Goal: Task Accomplishment & Management: Complete application form

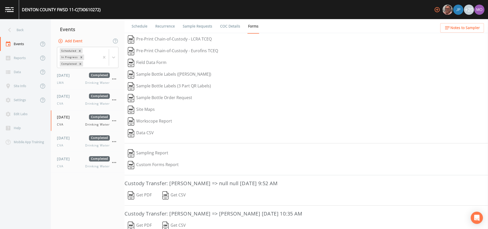
scroll to position [72, 0]
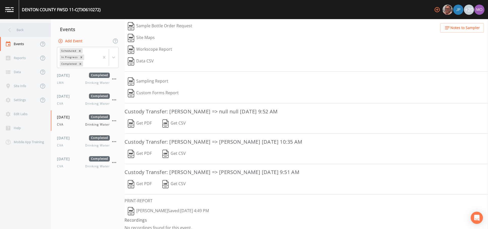
click at [38, 29] on div "Back" at bounding box center [23, 30] width 46 height 14
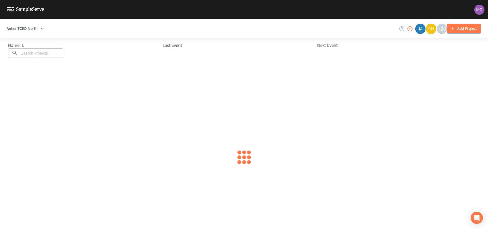
click at [45, 52] on input "text" at bounding box center [41, 52] width 43 height 9
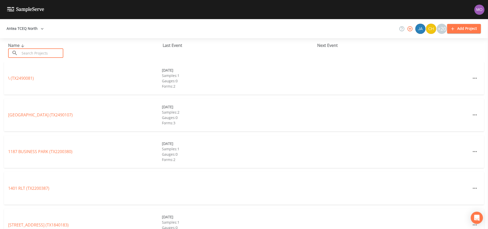
paste input "TX1830008"
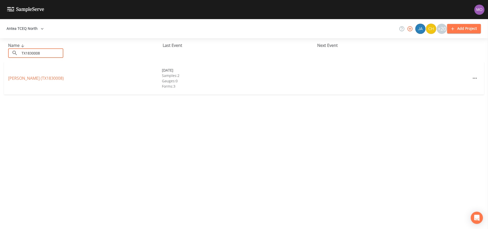
type input "TX1830008"
click at [37, 74] on div "[PERSON_NAME] (TX1830008) [DATE] Samples: 2 Gauges: 0 Forms: 3" at bounding box center [244, 78] width 480 height 33
click at [36, 77] on link "[PERSON_NAME] (TX1830008)" at bounding box center [36, 78] width 56 height 6
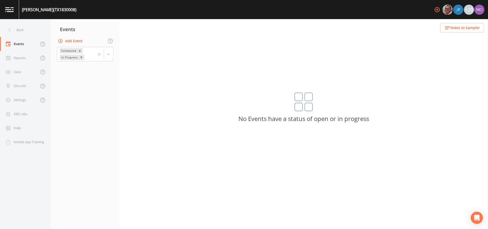
click at [74, 38] on button "Add Event" at bounding box center [70, 40] width 27 height 9
type input "BHU"
type input "[DATE]"
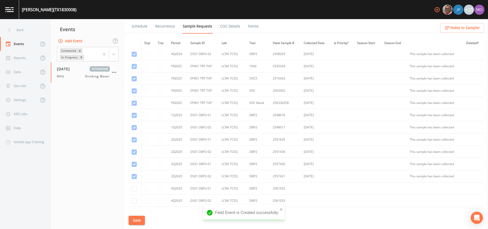
scroll to position [247, 0]
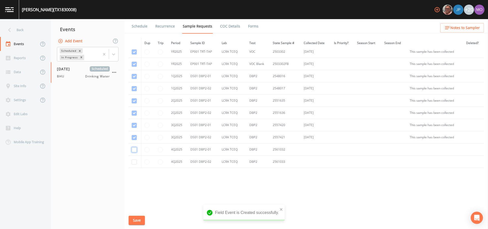
click at [135, 149] on input "checkbox" at bounding box center [134, 149] width 5 height 5
checkbox input "true"
click at [134, 162] on input "checkbox" at bounding box center [134, 161] width 5 height 5
checkbox input "true"
click at [135, 218] on button "Save" at bounding box center [137, 219] width 16 height 9
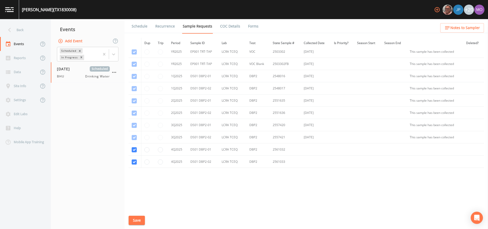
click at [137, 27] on link "Schedule" at bounding box center [139, 26] width 17 height 14
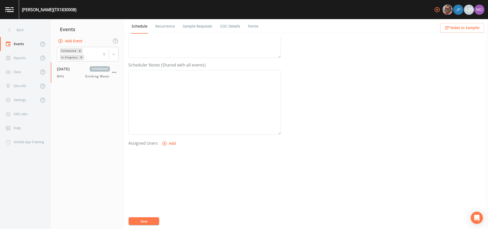
scroll to position [130, 0]
click at [164, 130] on icon "button" at bounding box center [164, 129] width 5 height 5
select select "45f4d696-c607-4709-9609-651d9e892432"
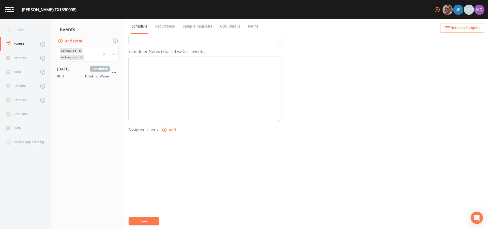
select select
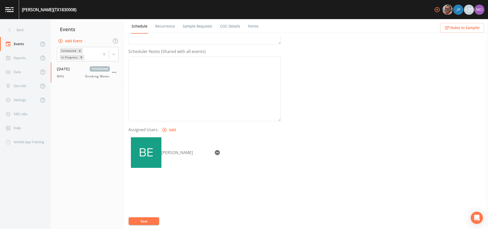
drag, startPoint x: 271, startPoint y: 130, endPoint x: 147, endPoint y: 220, distance: 153.9
click at [147, 220] on button "Save" at bounding box center [144, 221] width 31 height 8
click at [18, 29] on div "Back" at bounding box center [23, 30] width 46 height 14
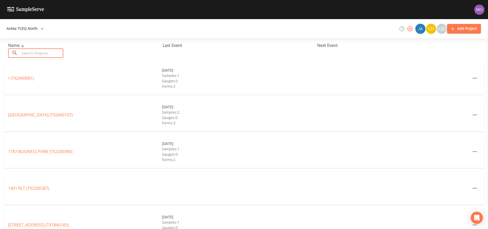
click at [43, 49] on input "text" at bounding box center [41, 52] width 43 height 9
paste input "TX1830032"
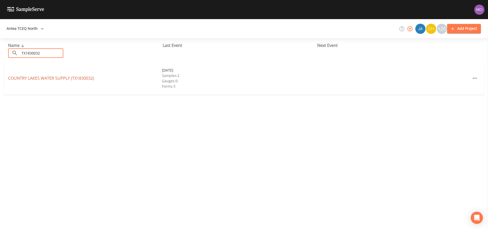
type input "TX1830032"
click at [47, 75] on link "COUNTRY LAKES WATER SUPPLY (TX1830032)" at bounding box center [51, 78] width 86 height 6
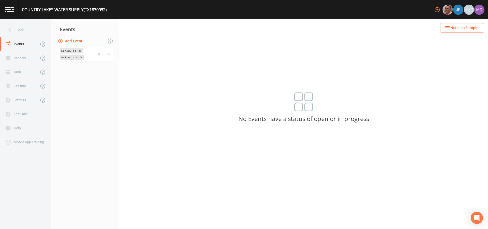
click at [68, 42] on button "Add Event" at bounding box center [70, 40] width 27 height 9
type input "BHU"
type input "[DATE]"
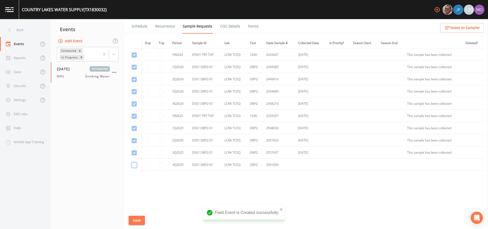
click at [135, 165] on input "checkbox" at bounding box center [134, 164] width 5 height 5
checkbox input "true"
click at [138, 216] on button "Save" at bounding box center [137, 219] width 16 height 9
click at [137, 28] on link "Schedule" at bounding box center [139, 26] width 17 height 14
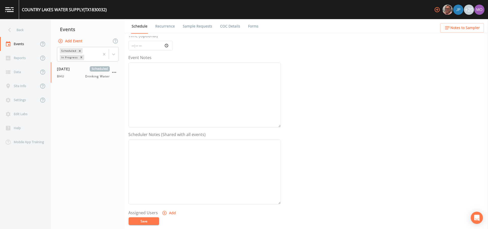
scroll to position [130, 0]
click at [165, 133] on button "Add" at bounding box center [169, 129] width 17 height 9
select select "45f4d696-c607-4709-9609-651d9e892432"
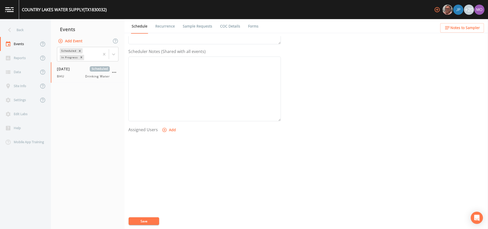
select select
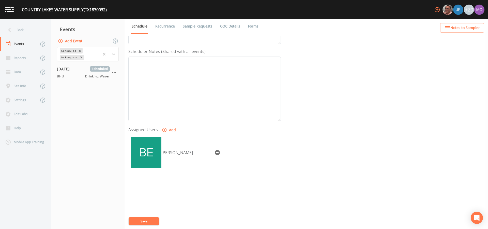
click at [148, 221] on button "Save" at bounding box center [144, 221] width 31 height 8
click at [149, 220] on button "Save" at bounding box center [144, 221] width 31 height 8
click at [24, 30] on div "Back" at bounding box center [23, 30] width 46 height 14
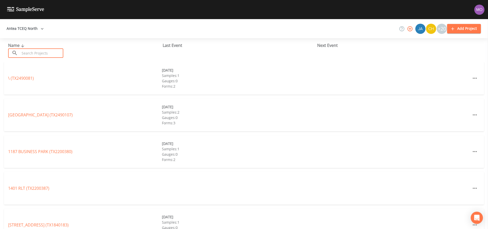
click at [37, 52] on input "text" at bounding box center [41, 52] width 43 height 9
paste input "TX1830010"
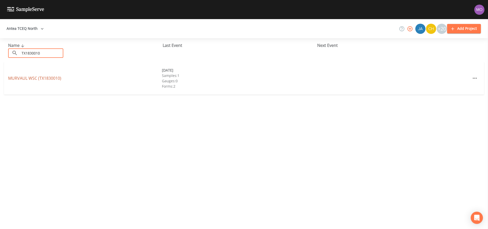
type input "TX1830010"
click at [34, 78] on link "MURVAUL WSC (TX1830010)" at bounding box center [34, 78] width 53 height 6
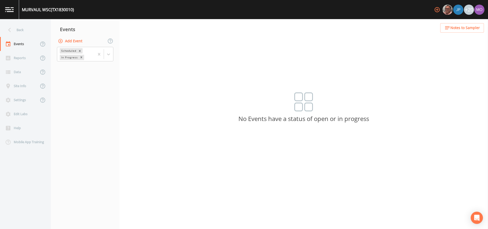
click at [65, 41] on button "Add Event" at bounding box center [70, 40] width 27 height 9
type input "BHU"
type input "[DATE]"
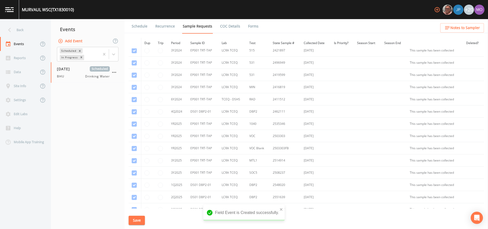
scroll to position [125, 0]
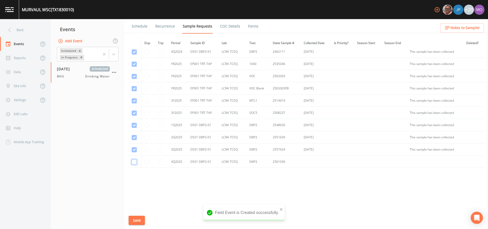
click at [135, 162] on input "checkbox" at bounding box center [134, 161] width 5 height 5
checkbox input "true"
click at [136, 222] on button "Save" at bounding box center [137, 219] width 16 height 9
click at [137, 29] on link "Schedule" at bounding box center [139, 26] width 17 height 14
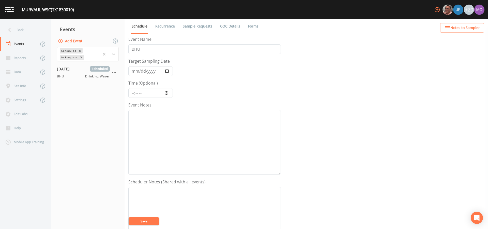
scroll to position [130, 0]
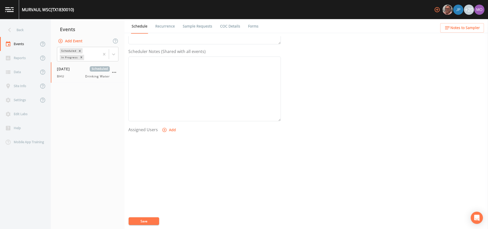
click at [166, 129] on button "Add" at bounding box center [169, 129] width 17 height 9
select select "45f4d696-c607-4709-9609-651d9e892432"
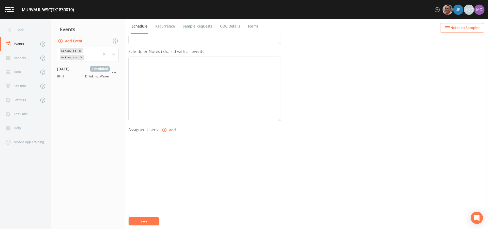
select select
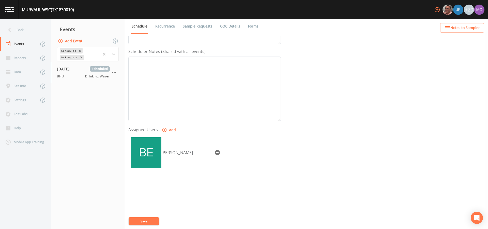
click at [152, 220] on button "Save" at bounding box center [144, 221] width 31 height 8
click at [20, 29] on div "Back" at bounding box center [23, 30] width 46 height 14
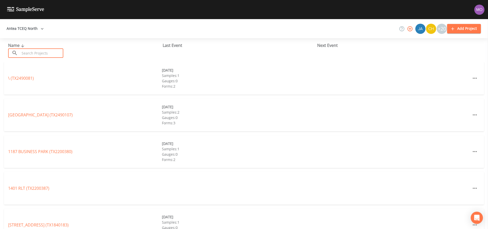
click at [33, 51] on input "text" at bounding box center [41, 52] width 43 height 9
paste input "TX1830007"
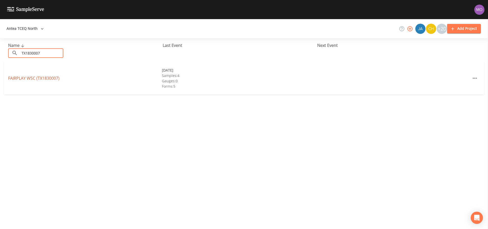
type input "TX1830007"
click at [41, 78] on link "FAIRPLAY WSC (TX1830007)" at bounding box center [33, 78] width 51 height 6
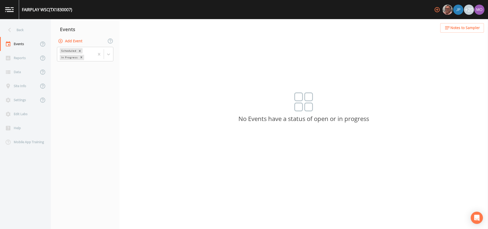
click at [69, 41] on button "Add Event" at bounding box center [70, 40] width 27 height 9
type input "BHU"
type input "[DATE]"
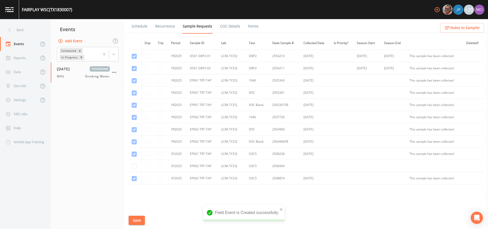
scroll to position [271, 0]
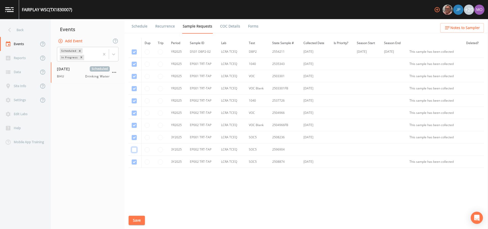
click at [132, 150] on input "checkbox" at bounding box center [134, 149] width 5 height 5
checkbox input "true"
click at [135, 221] on button "Save" at bounding box center [137, 219] width 16 height 9
click at [139, 25] on link "Schedule" at bounding box center [139, 26] width 17 height 14
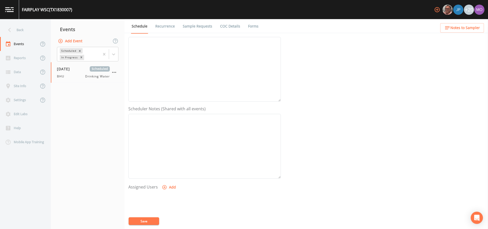
scroll to position [88, 0]
click at [168, 172] on button "Add" at bounding box center [169, 171] width 17 height 9
select select "45f4d696-c607-4709-9609-651d9e892432"
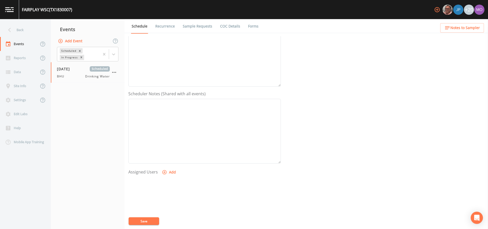
select select
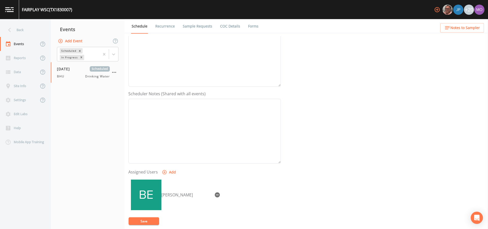
click at [148, 221] on button "Save" at bounding box center [144, 221] width 31 height 8
click at [17, 31] on div "Back" at bounding box center [23, 30] width 46 height 14
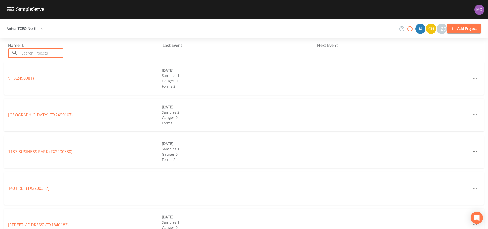
click at [28, 54] on input "text" at bounding box center [41, 52] width 43 height 9
paste input "TX1830014"
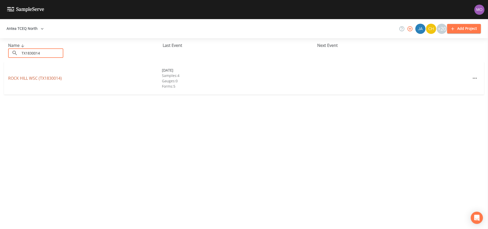
type input "TX1830014"
click at [35, 79] on link "ROCK HILL WSC (TX1830014)" at bounding box center [35, 78] width 54 height 6
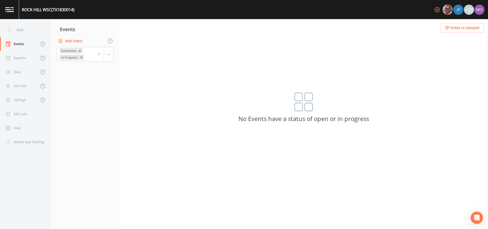
click at [77, 43] on button "Add Event" at bounding box center [70, 40] width 27 height 9
type input "BHU"
type input "[DATE]"
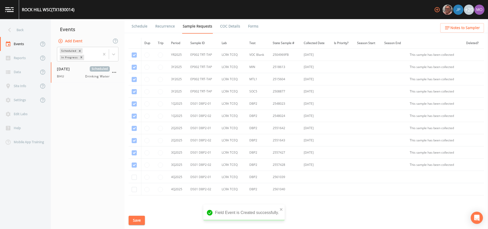
scroll to position [296, 0]
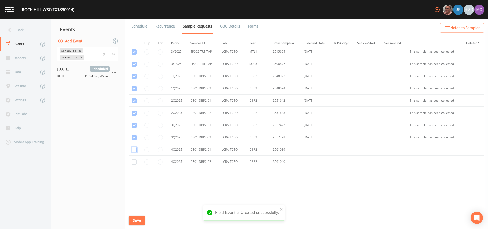
click at [133, 151] on input "checkbox" at bounding box center [134, 149] width 5 height 5
checkbox input "true"
click at [133, 163] on input "checkbox" at bounding box center [134, 161] width 5 height 5
checkbox input "true"
click at [140, 223] on button "Save" at bounding box center [137, 219] width 16 height 9
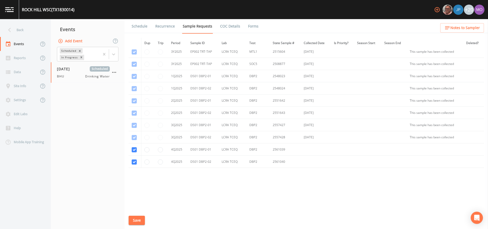
click at [135, 28] on link "Schedule" at bounding box center [139, 26] width 17 height 14
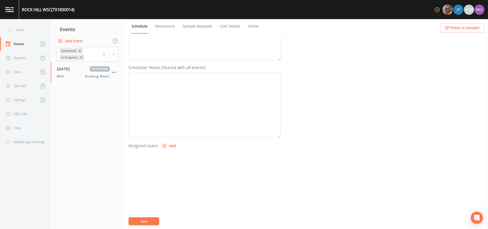
scroll to position [130, 0]
click at [169, 130] on button "Add" at bounding box center [169, 129] width 17 height 9
select select "45f4d696-c607-4709-9609-651d9e892432"
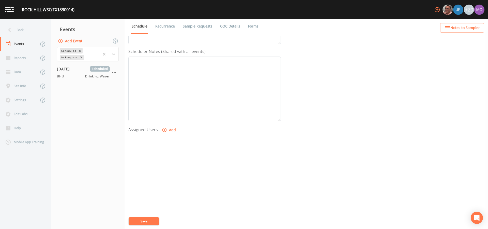
select select
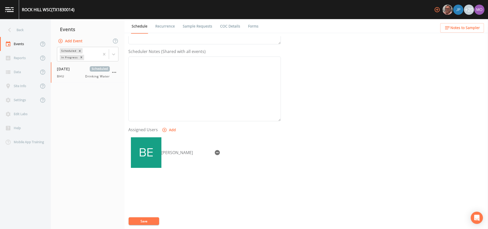
click at [151, 218] on button "Save" at bounding box center [144, 221] width 31 height 8
click at [29, 32] on div "Back" at bounding box center [23, 30] width 46 height 14
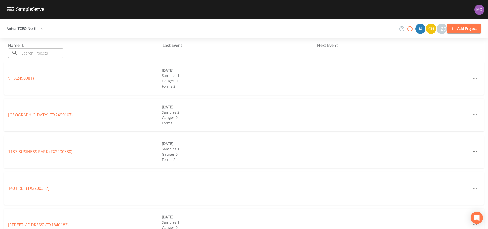
click at [50, 51] on input "text" at bounding box center [41, 52] width 43 height 9
paste input "TX1830017"
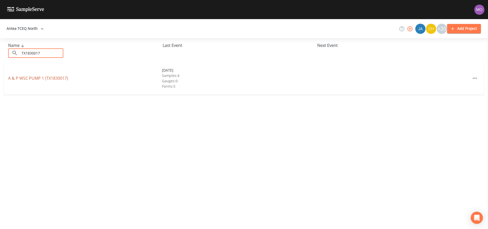
type input "TX1830017"
click at [43, 79] on link "A & P WSC PUMP 1 (TX1830017)" at bounding box center [38, 78] width 60 height 6
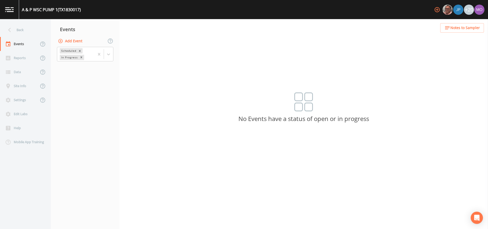
click at [69, 40] on button "Add Event" at bounding box center [70, 40] width 27 height 9
type input "BHU"
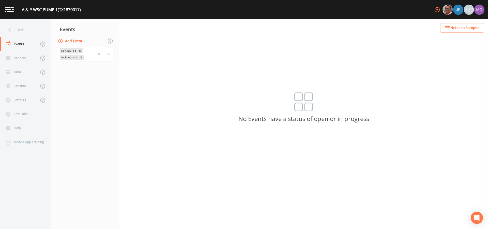
type input "[DATE]"
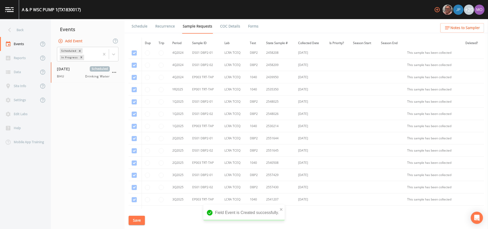
scroll to position [198, 0]
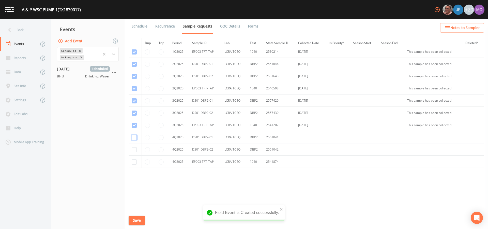
click at [133, 137] on input "checkbox" at bounding box center [134, 137] width 5 height 5
checkbox input "true"
click at [133, 149] on input "checkbox" at bounding box center [134, 149] width 5 height 5
checkbox input "true"
click at [134, 162] on input "checkbox" at bounding box center [134, 161] width 5 height 5
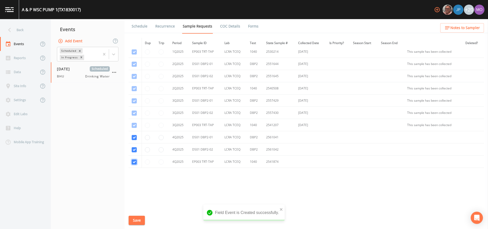
checkbox input "true"
click at [139, 220] on button "Save" at bounding box center [137, 219] width 16 height 9
click at [136, 24] on link "Schedule" at bounding box center [139, 26] width 17 height 14
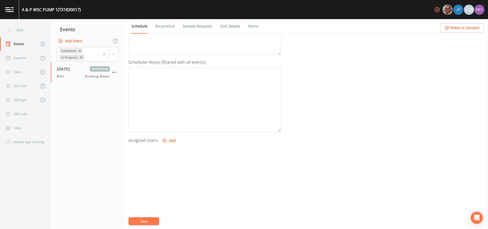
scroll to position [130, 0]
click at [164, 130] on icon "button" at bounding box center [164, 130] width 4 height 4
select select "45f4d696-c607-4709-9609-651d9e892432"
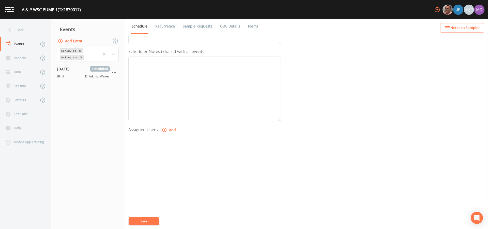
select select
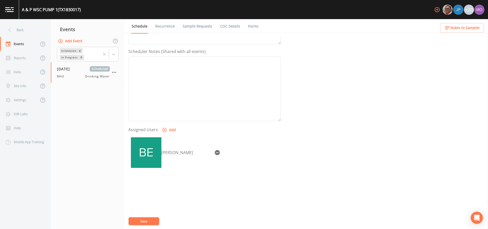
click at [145, 223] on button "Save" at bounding box center [144, 221] width 31 height 8
click at [31, 33] on div "Back" at bounding box center [23, 30] width 46 height 14
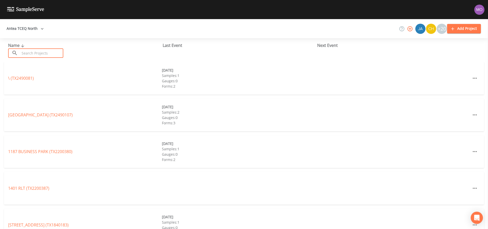
click at [36, 51] on input "text" at bounding box center [41, 52] width 43 height 9
paste input "TX1020077"
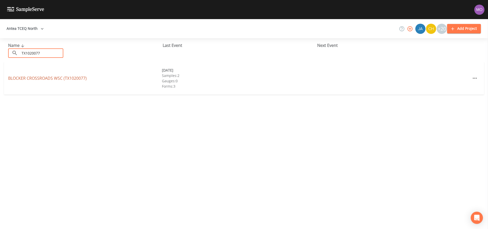
type input "TX1020077"
click at [38, 79] on link "BLOCKER CROSSROADS WSC (TX1020077)" at bounding box center [47, 78] width 79 height 6
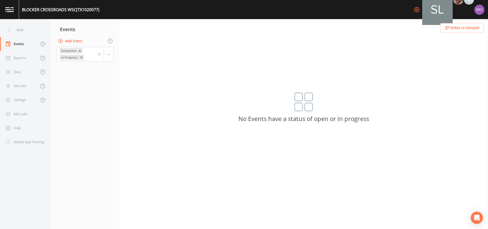
click at [72, 40] on button "Add Event" at bounding box center [70, 40] width 27 height 9
type input "BHU"
type input "[DATE]"
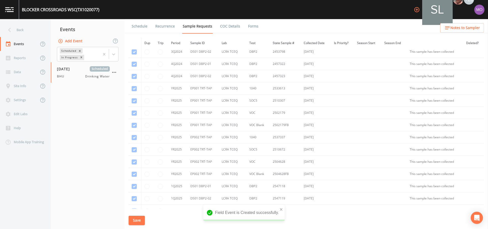
scroll to position [418, 0]
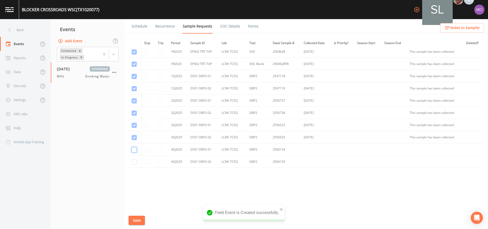
click at [134, 150] on input "checkbox" at bounding box center [134, 149] width 5 height 5
checkbox input "true"
click at [135, 162] on input "checkbox" at bounding box center [134, 161] width 5 height 5
checkbox input "true"
click at [138, 220] on button "Save" at bounding box center [137, 219] width 16 height 9
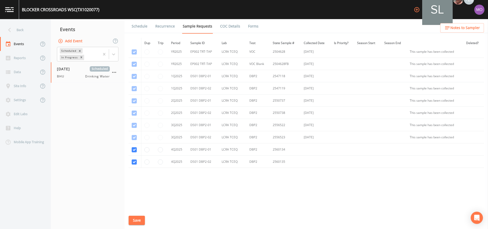
click at [141, 26] on link "Schedule" at bounding box center [139, 26] width 17 height 14
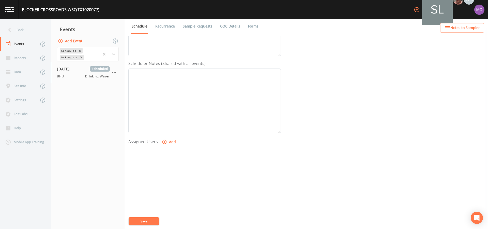
scroll to position [130, 0]
click at [165, 129] on icon "button" at bounding box center [164, 130] width 4 height 4
select select "45f4d696-c607-4709-9609-651d9e892432"
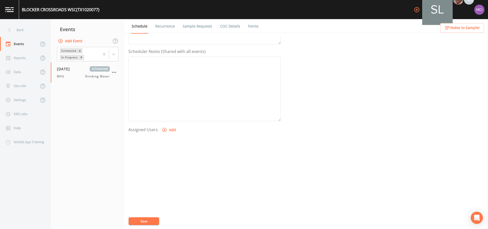
select select
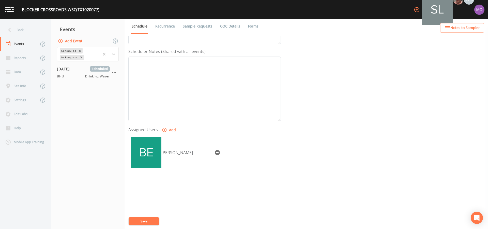
click at [133, 220] on button "Save" at bounding box center [144, 221] width 31 height 8
click at [29, 28] on div "Back" at bounding box center [23, 30] width 46 height 14
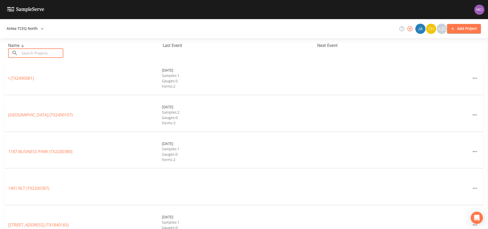
click at [39, 50] on input "text" at bounding box center [41, 52] width 43 height 9
paste input "TX2010034"
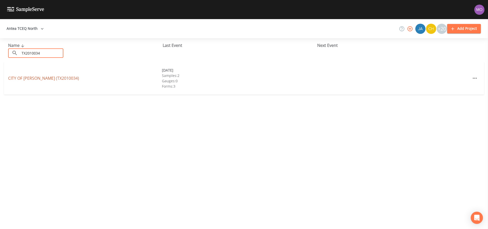
type input "TX2010034"
click at [52, 78] on link "CITY OF [GEOGRAPHIC_DATA] (TX2010034)" at bounding box center [43, 78] width 71 height 6
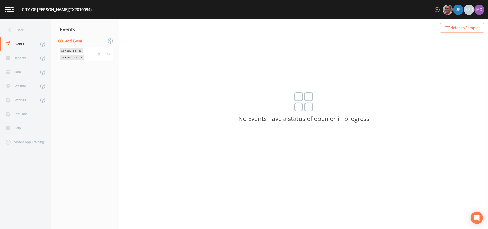
click at [75, 39] on button "Add Event" at bounding box center [70, 40] width 27 height 9
type input "BHU"
type input "[DATE]"
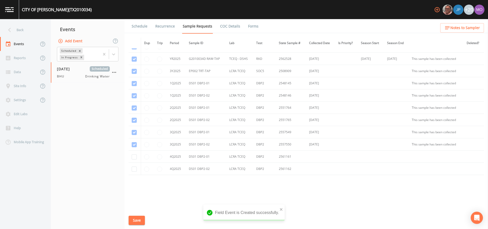
scroll to position [357, 0]
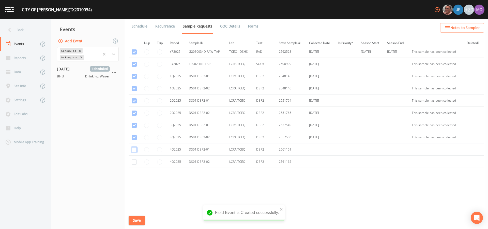
click at [134, 150] on input "checkbox" at bounding box center [134, 149] width 5 height 5
checkbox input "true"
click at [133, 162] on input "checkbox" at bounding box center [134, 161] width 5 height 5
checkbox input "true"
click at [137, 217] on button "Save" at bounding box center [137, 219] width 16 height 9
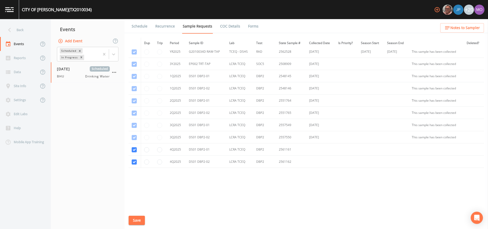
click at [138, 27] on link "Schedule" at bounding box center [139, 26] width 17 height 14
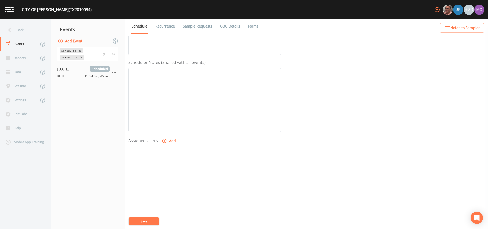
scroll to position [130, 0]
click at [166, 130] on icon "button" at bounding box center [164, 129] width 5 height 5
select select "45f4d696-c607-4709-9609-651d9e892432"
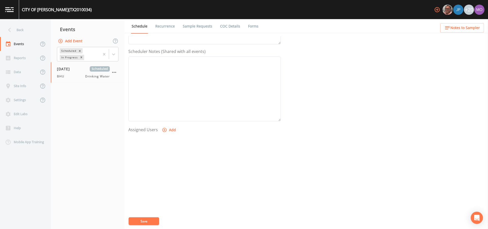
select select
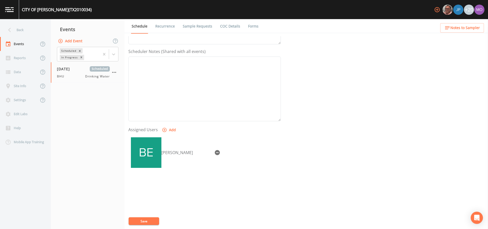
click at [151, 220] on button "Save" at bounding box center [144, 221] width 31 height 8
click at [23, 31] on div "Back" at bounding box center [23, 30] width 46 height 14
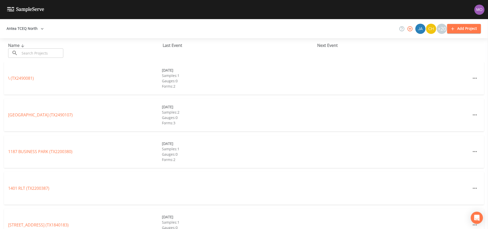
click at [35, 51] on input "text" at bounding box center [41, 52] width 43 height 9
paste input "TX2010008"
type input "TX2010008"
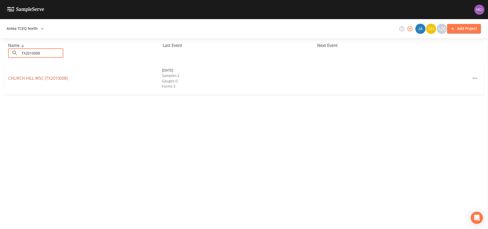
click at [38, 79] on link "[GEOGRAPHIC_DATA] (TX2010008)" at bounding box center [38, 78] width 60 height 6
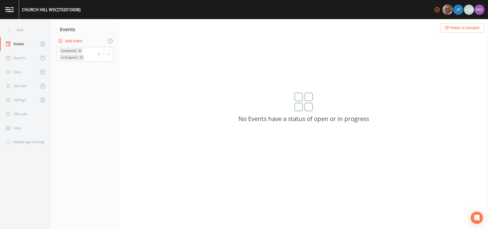
click at [66, 41] on button "Add Event" at bounding box center [70, 40] width 27 height 9
type input "BHU"
type input "[DATE]"
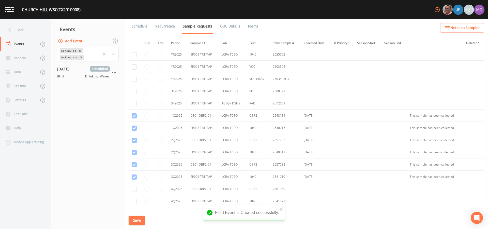
scroll to position [137, 0]
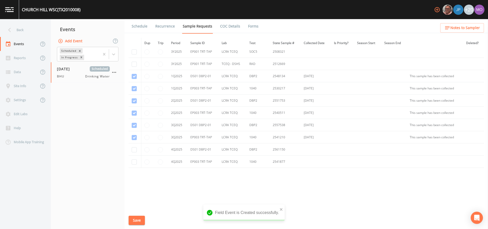
click at [131, 150] on td at bounding box center [135, 149] width 13 height 12
click at [134, 148] on input "checkbox" at bounding box center [134, 149] width 5 height 5
checkbox input "true"
click at [134, 161] on input "checkbox" at bounding box center [134, 161] width 5 height 5
checkbox input "true"
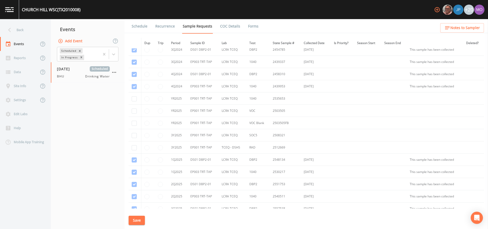
scroll to position [51, 0]
click at [133, 102] on input "checkbox" at bounding box center [134, 101] width 5 height 5
checkbox input "true"
click at [133, 112] on input "checkbox" at bounding box center [134, 113] width 5 height 5
checkbox input "true"
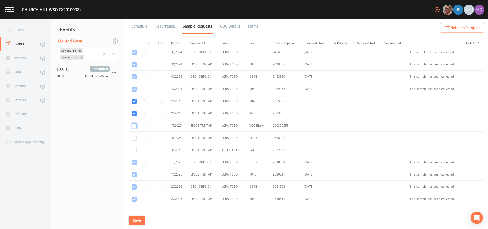
click at [134, 125] on input "checkbox" at bounding box center [134, 125] width 5 height 5
checkbox input "true"
click at [134, 137] on input "checkbox" at bounding box center [134, 137] width 5 height 5
checkbox input "true"
click at [134, 150] on input "checkbox" at bounding box center [134, 149] width 5 height 5
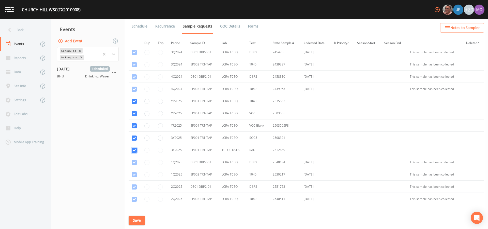
checkbox input "true"
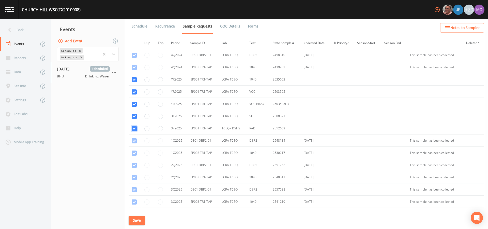
scroll to position [106, 0]
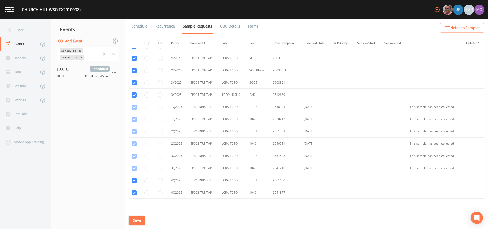
click at [138, 219] on button "Save" at bounding box center [137, 219] width 16 height 9
click at [139, 27] on link "Schedule" at bounding box center [139, 26] width 17 height 14
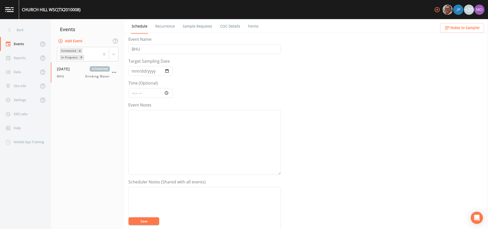
scroll to position [127, 0]
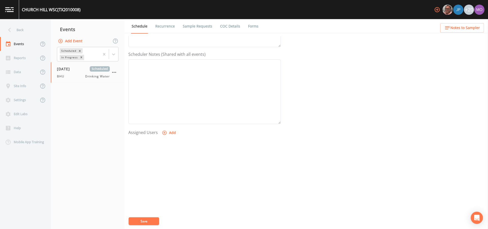
click at [169, 133] on button "Add" at bounding box center [169, 132] width 17 height 9
select select "45f4d696-c607-4709-9609-651d9e892432"
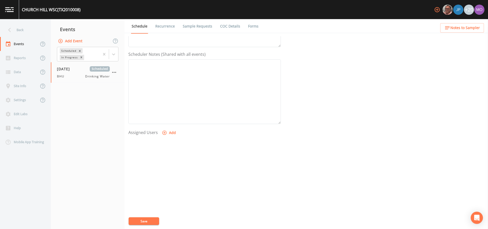
select select
click at [144, 220] on button "Save" at bounding box center [144, 221] width 31 height 8
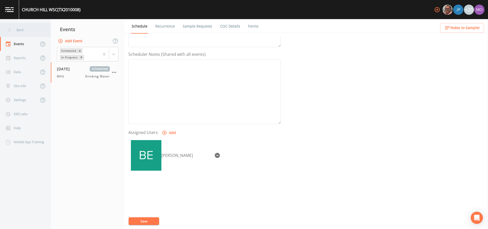
click at [20, 28] on div "Back" at bounding box center [23, 30] width 46 height 14
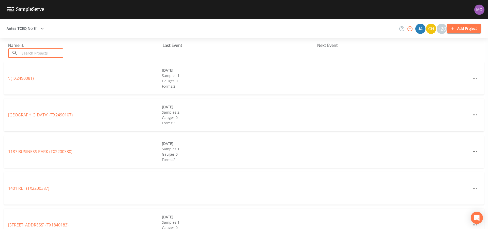
click at [32, 53] on input "text" at bounding box center [41, 52] width 43 height 9
paste input "TX0370014"
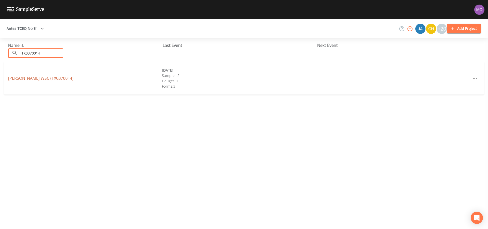
type input "TX0370014"
click at [44, 77] on link "[PERSON_NAME][GEOGRAPHIC_DATA] (TX0370014)" at bounding box center [40, 78] width 65 height 6
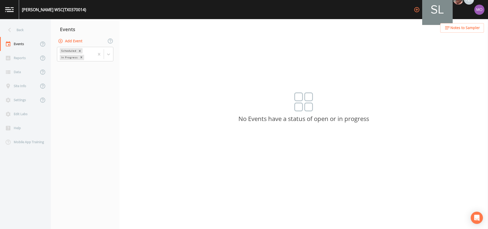
click at [63, 43] on button "Add Event" at bounding box center [70, 40] width 27 height 9
type input "BHU"
type input "[DATE]"
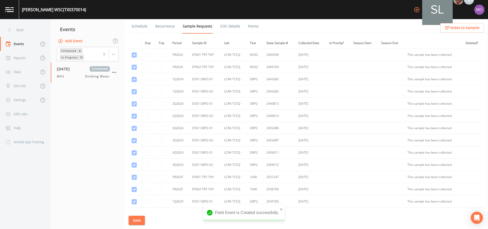
scroll to position [125, 0]
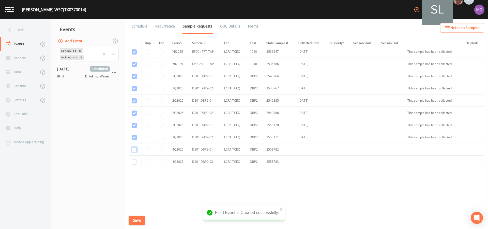
click at [135, 149] on input "checkbox" at bounding box center [134, 149] width 5 height 5
checkbox input "true"
click at [135, 162] on input "checkbox" at bounding box center [134, 161] width 5 height 5
checkbox input "true"
click at [134, 219] on button "Save" at bounding box center [137, 219] width 16 height 9
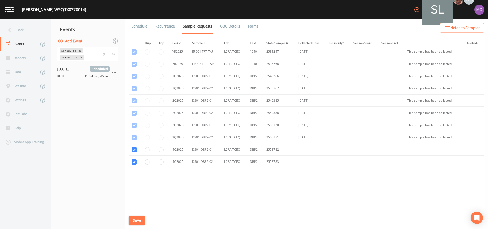
click at [138, 28] on link "Schedule" at bounding box center [139, 26] width 17 height 14
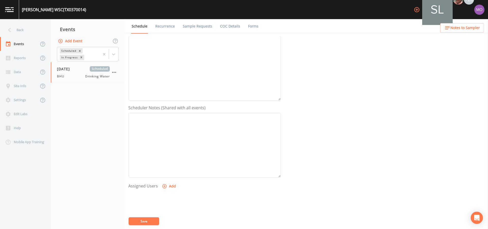
scroll to position [91, 0]
click at [167, 171] on button "Add" at bounding box center [169, 168] width 17 height 9
select select "45f4d696-c607-4709-9609-651d9e892432"
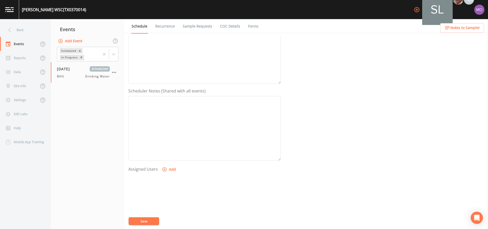
select select
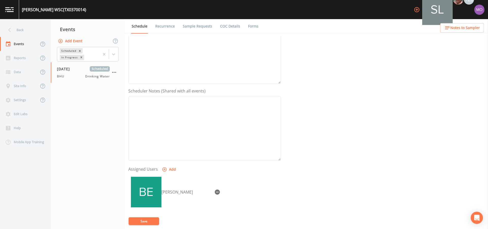
click at [153, 218] on button "Save" at bounding box center [144, 221] width 31 height 8
